Goal: Transaction & Acquisition: Purchase product/service

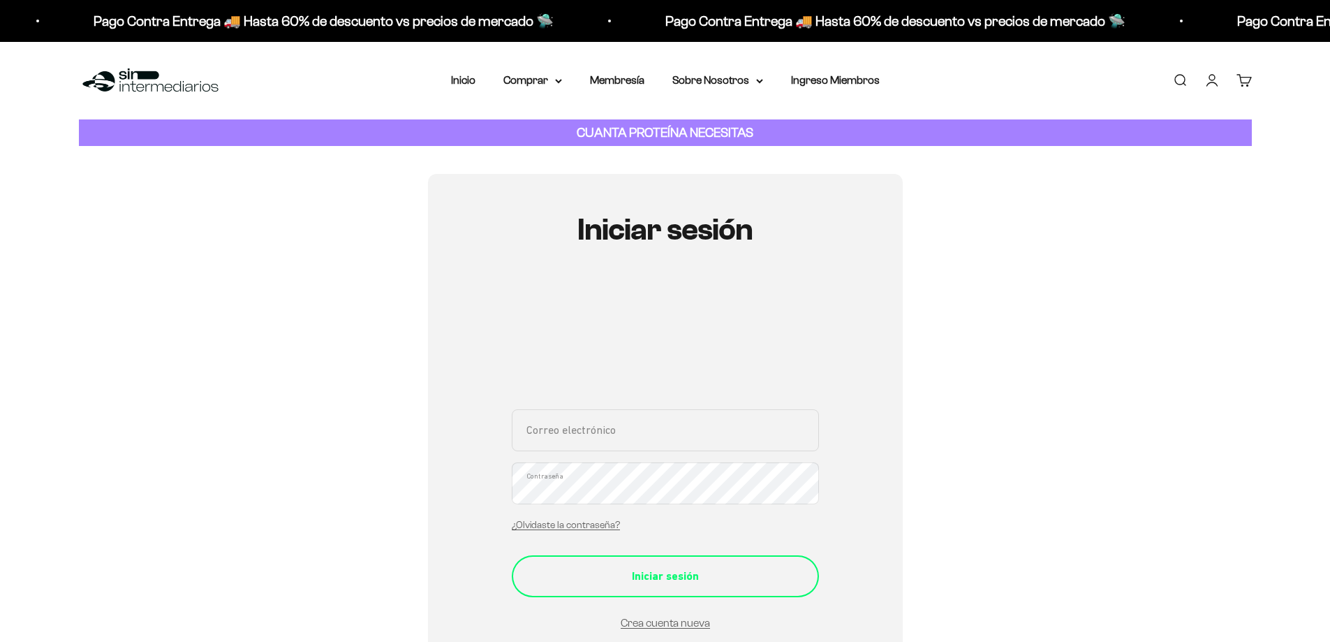
type input "angela.buritica080@gmail.com"
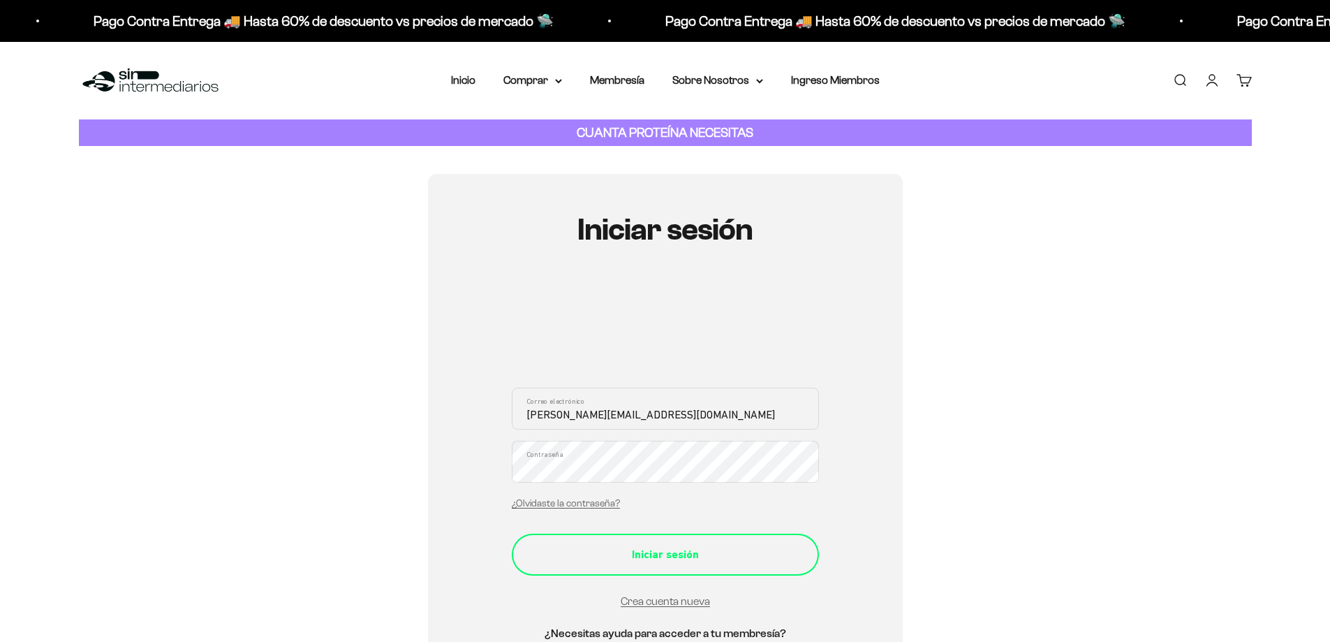
click at [668, 575] on button "Iniciar sesión" at bounding box center [665, 554] width 307 height 42
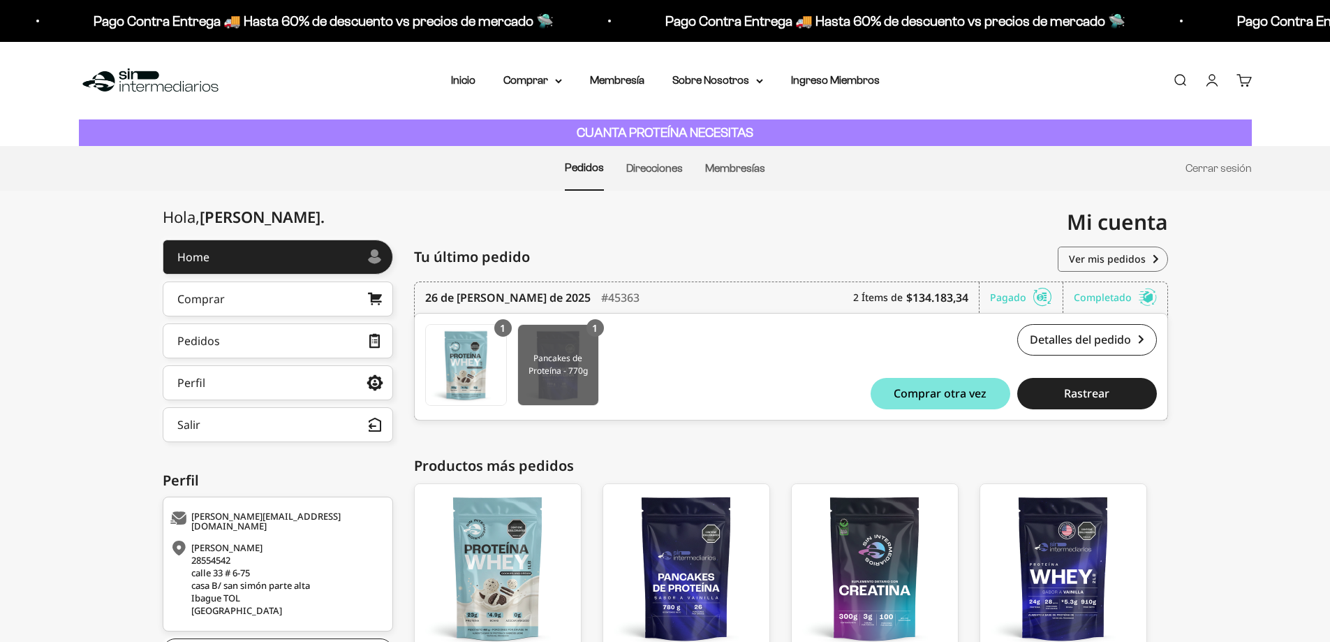
scroll to position [119, 0]
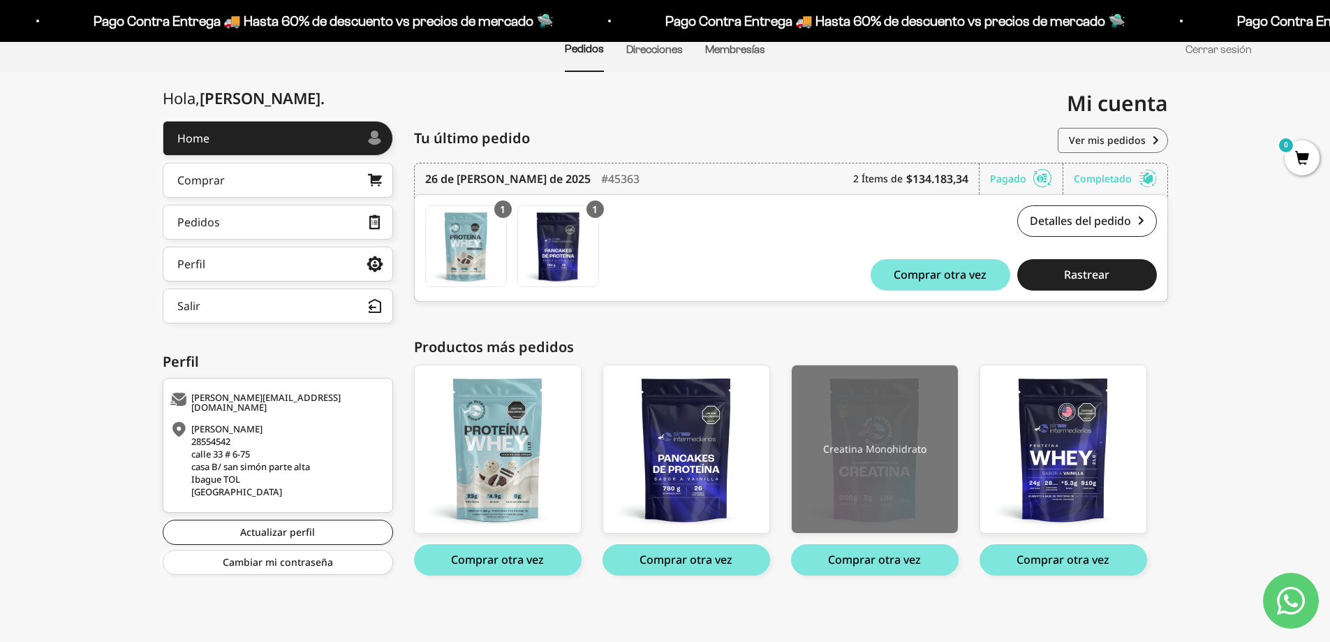
click at [865, 496] on img at bounding box center [875, 449] width 166 height 168
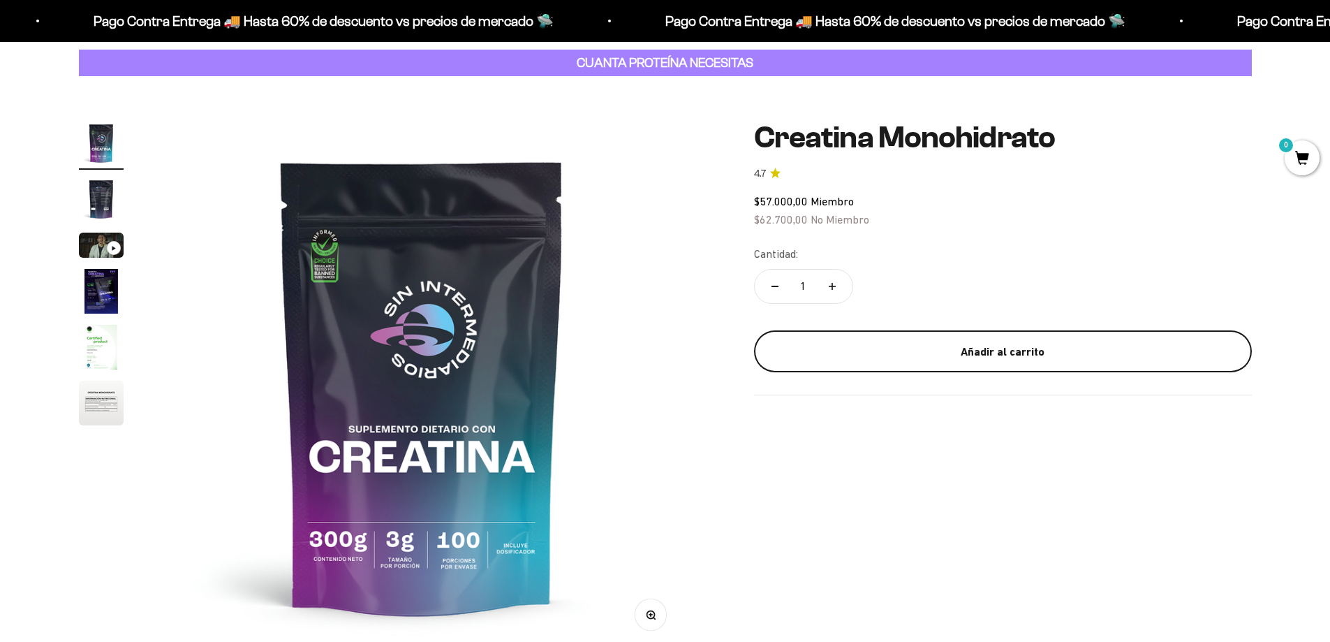
click at [948, 352] on div "Añadir al carrito" at bounding box center [1003, 352] width 442 height 18
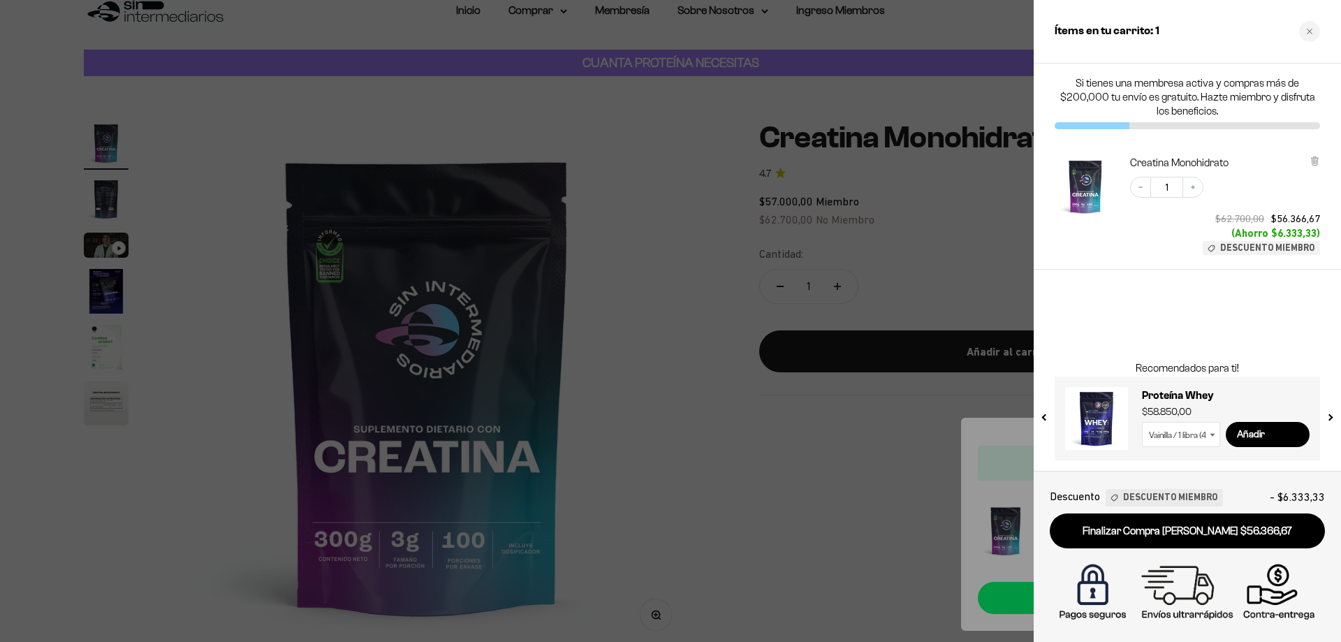
click at [820, 478] on div at bounding box center [670, 321] width 1341 height 642
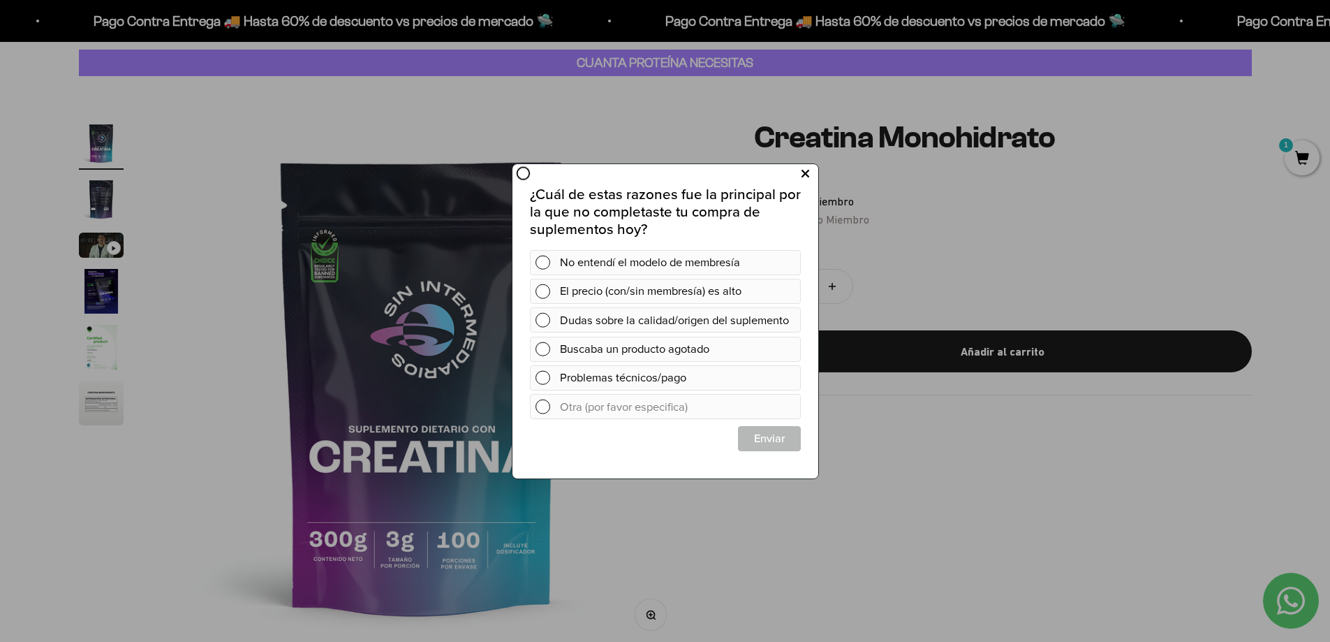
click at [801, 175] on icon at bounding box center [805, 173] width 8 height 19
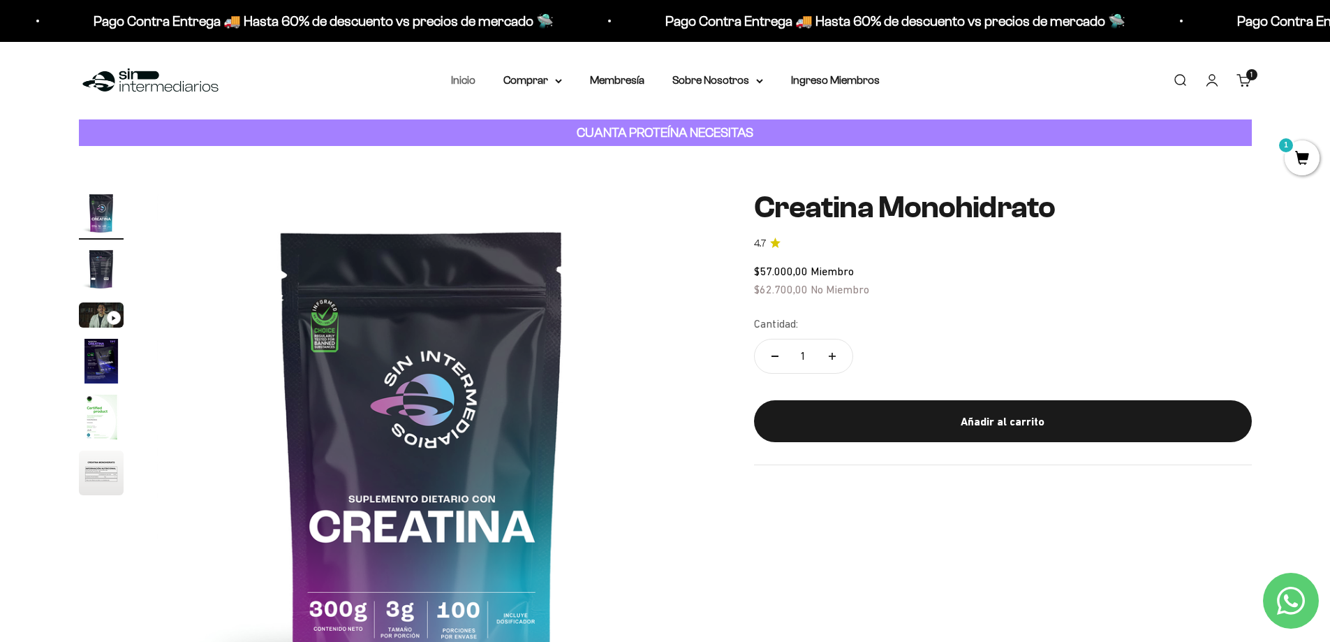
click at [469, 80] on link "Inicio" at bounding box center [463, 80] width 24 height 12
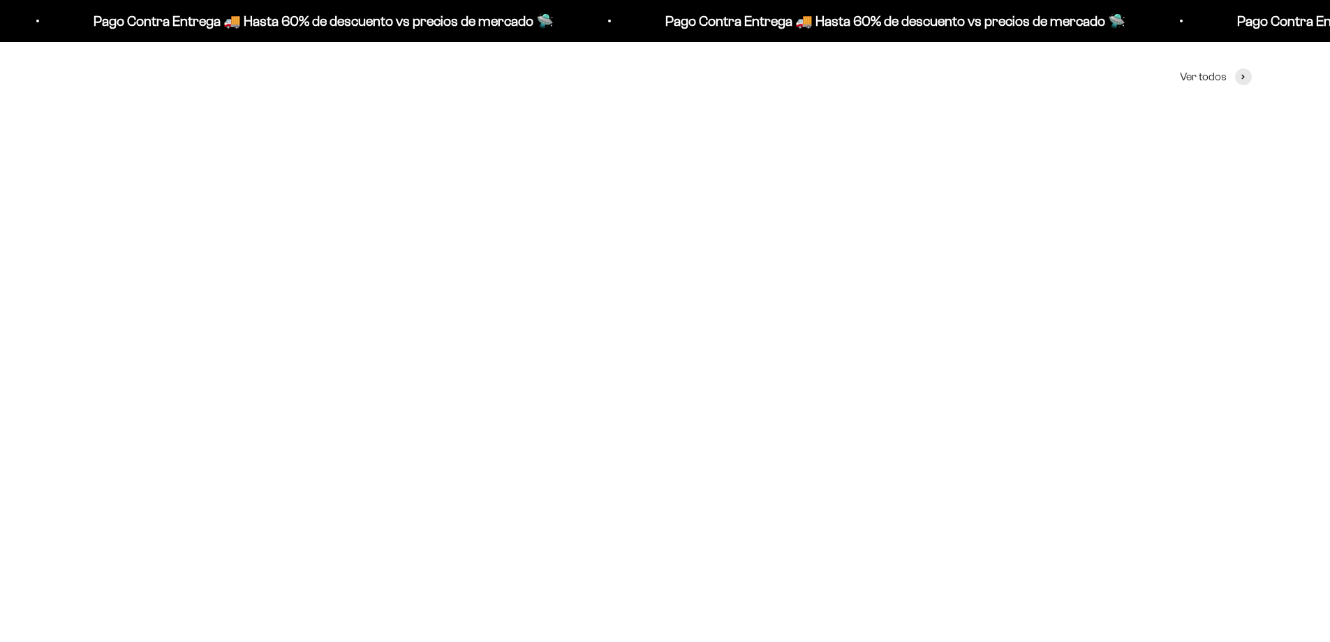
scroll to position [978, 0]
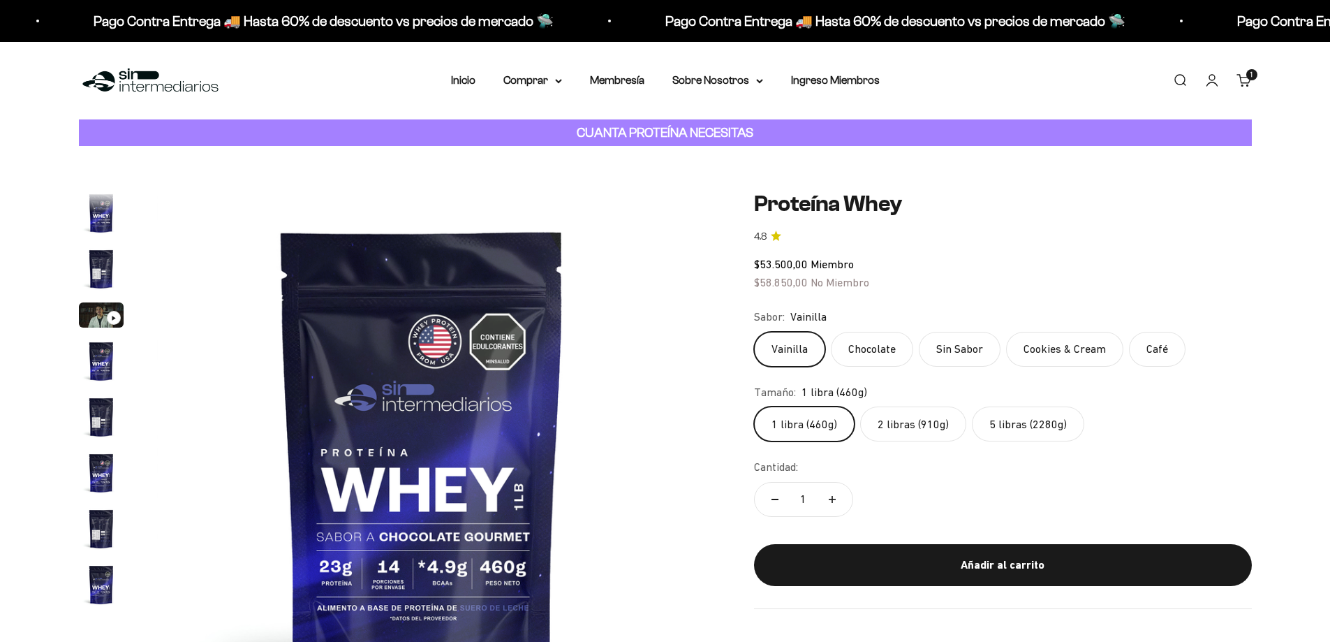
click at [871, 332] on label "Chocolate" at bounding box center [872, 349] width 82 height 35
click at [754, 331] on input "Chocolate" at bounding box center [753, 331] width 1 height 1
radio input "true"
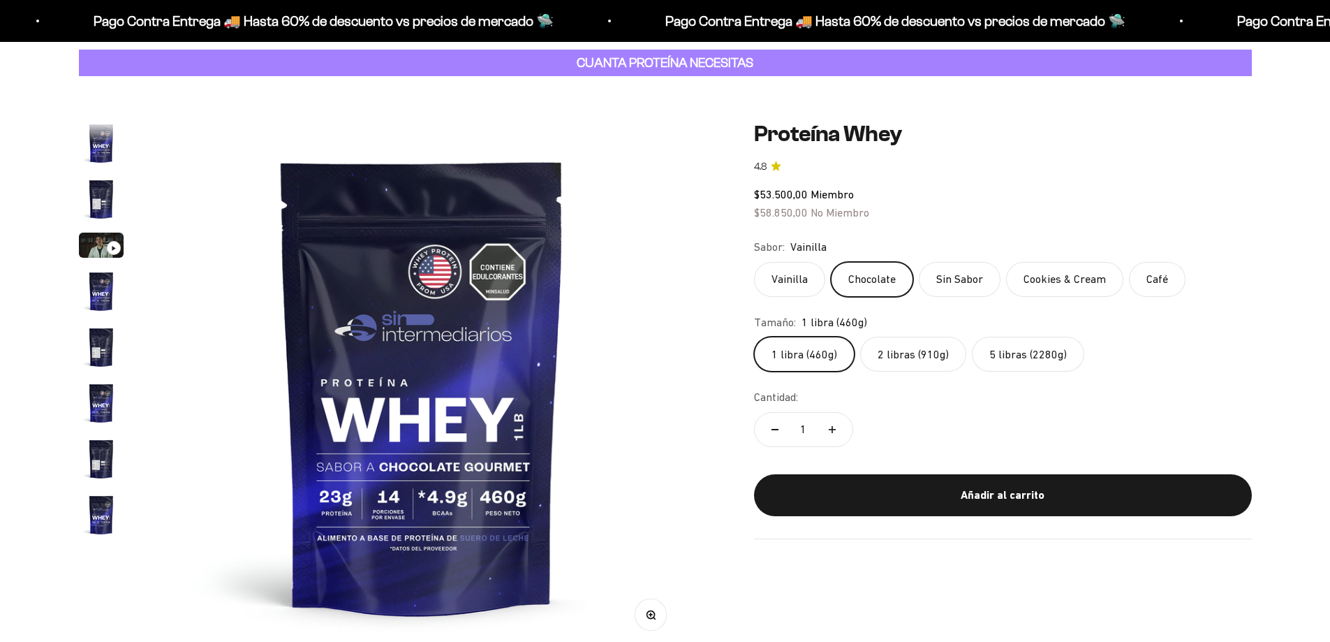
scroll to position [0, 9297]
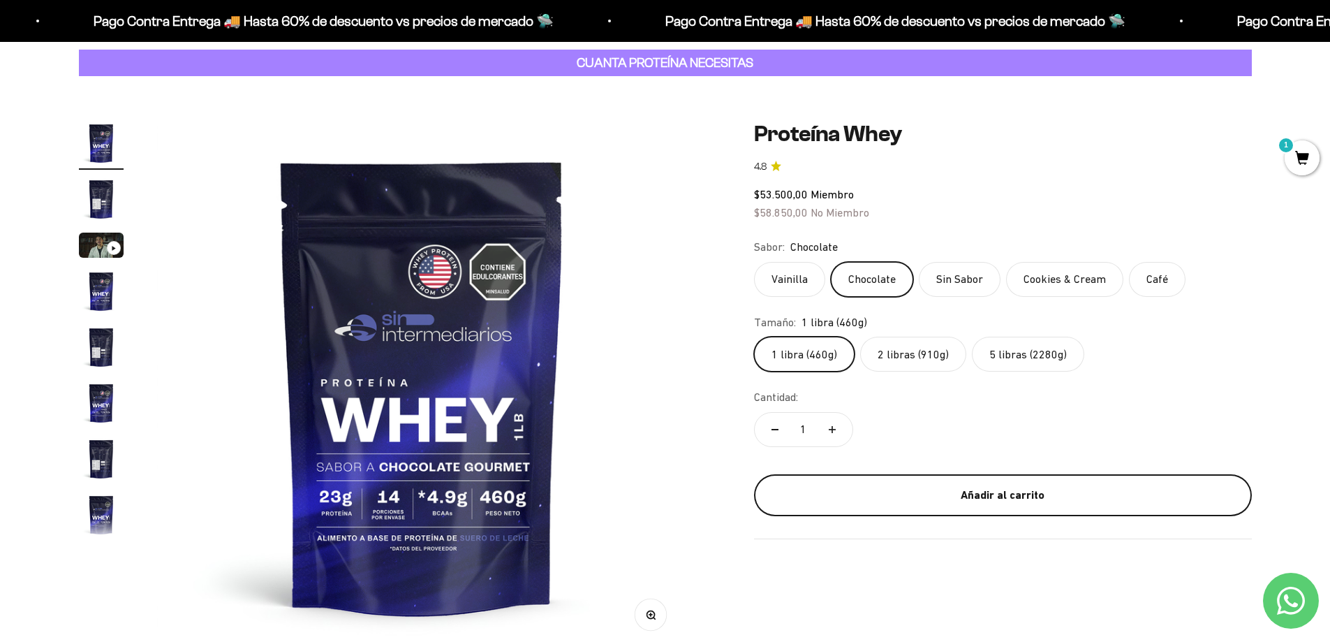
click at [970, 492] on div "Añadir al carrito" at bounding box center [1003, 495] width 442 height 18
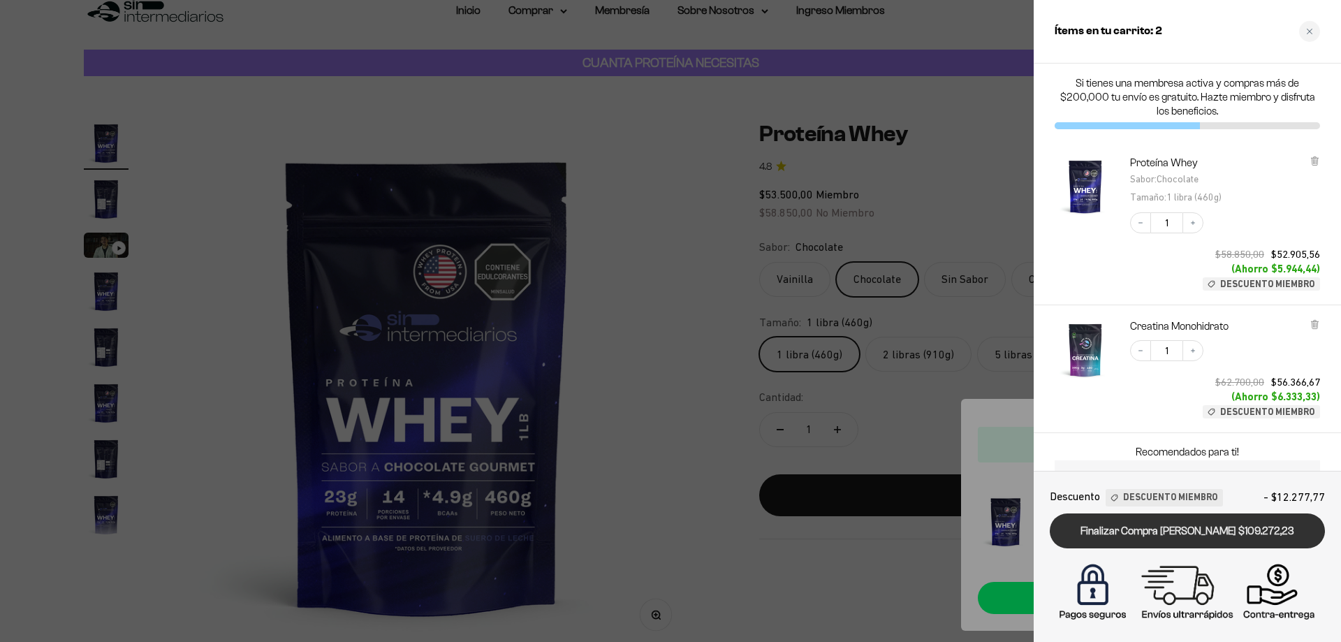
click at [1161, 529] on link "Finalizar Compra [PERSON_NAME] $109.272,23" at bounding box center [1187, 531] width 275 height 36
